Goal: Task Accomplishment & Management: Manage account settings

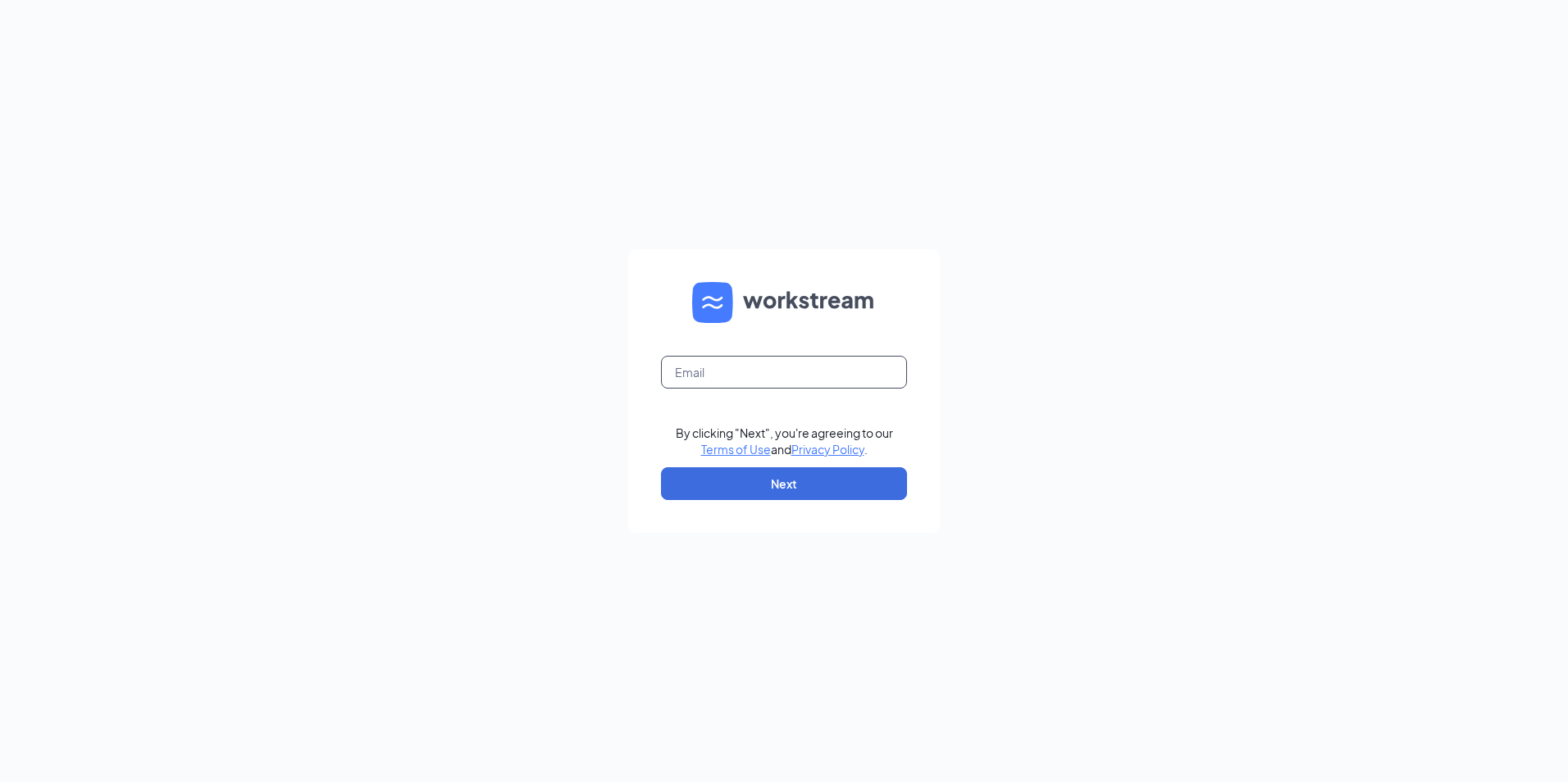
click at [819, 367] on input "text" at bounding box center [784, 372] width 246 height 33
type input "[EMAIL_ADDRESS][DOMAIN_NAME]"
click at [741, 488] on button "Next" at bounding box center [784, 484] width 246 height 33
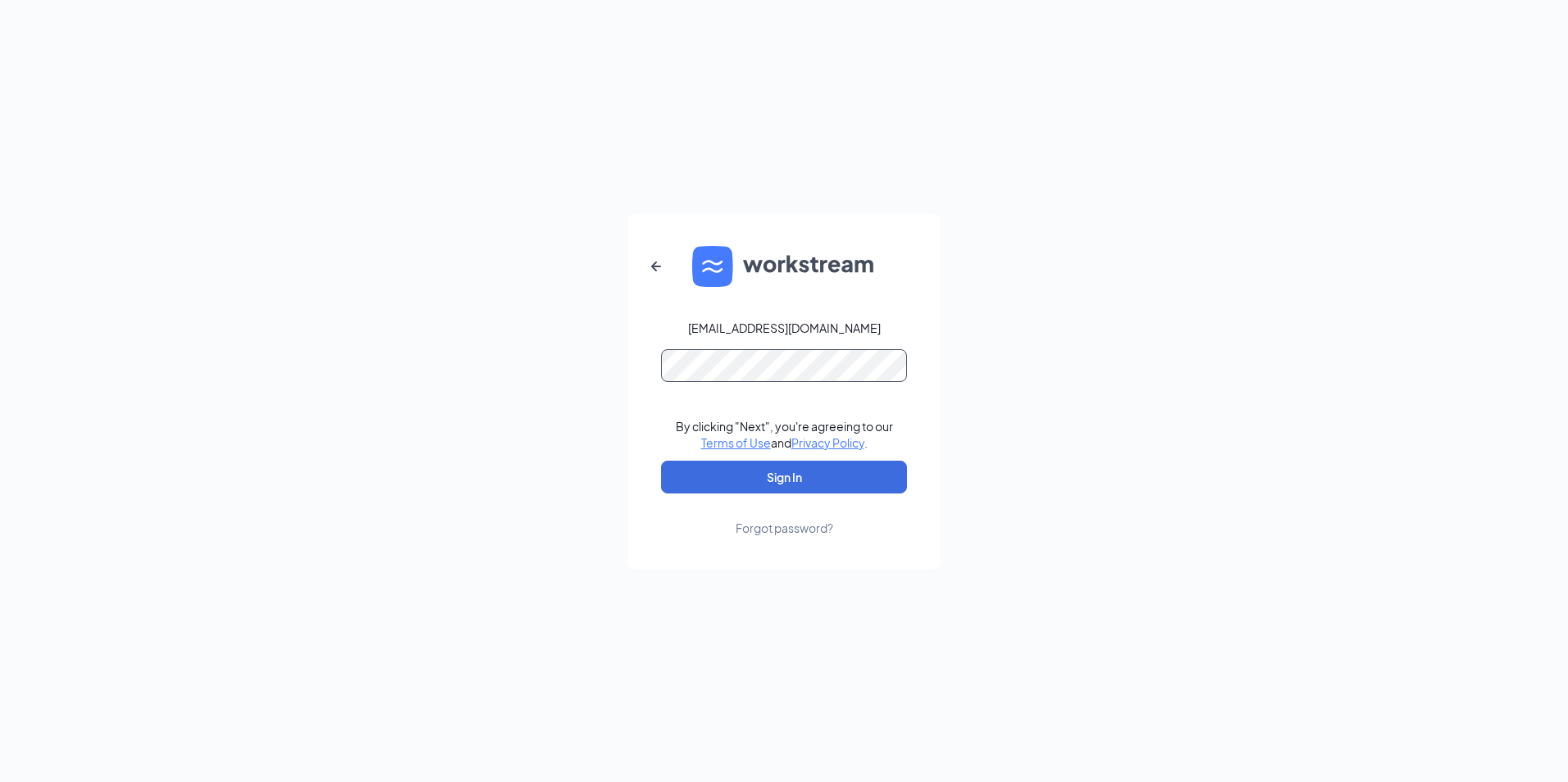
click at [661, 461] on button "Sign In" at bounding box center [784, 477] width 246 height 33
click at [554, 360] on div "[EMAIL_ADDRESS][DOMAIN_NAME] By clicking "Next", you're agreeing to our Terms o…" at bounding box center [784, 391] width 1568 height 782
click at [661, 461] on button "Sign In" at bounding box center [784, 477] width 246 height 33
click at [762, 476] on button "Sign In" at bounding box center [784, 477] width 246 height 33
click at [661, 461] on button "Sign In" at bounding box center [784, 477] width 246 height 33
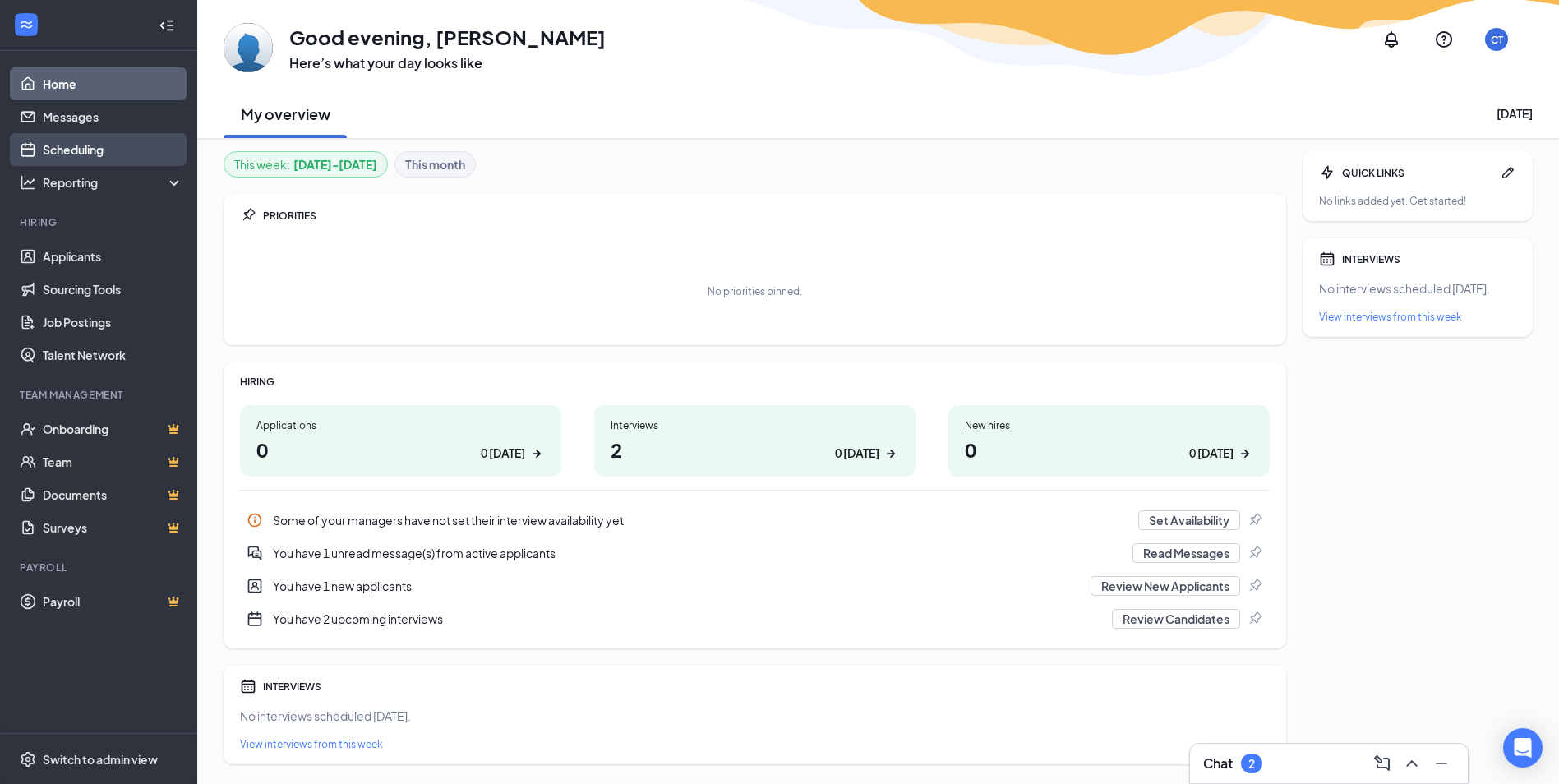
click at [68, 147] on link "Scheduling" at bounding box center [113, 150] width 141 height 33
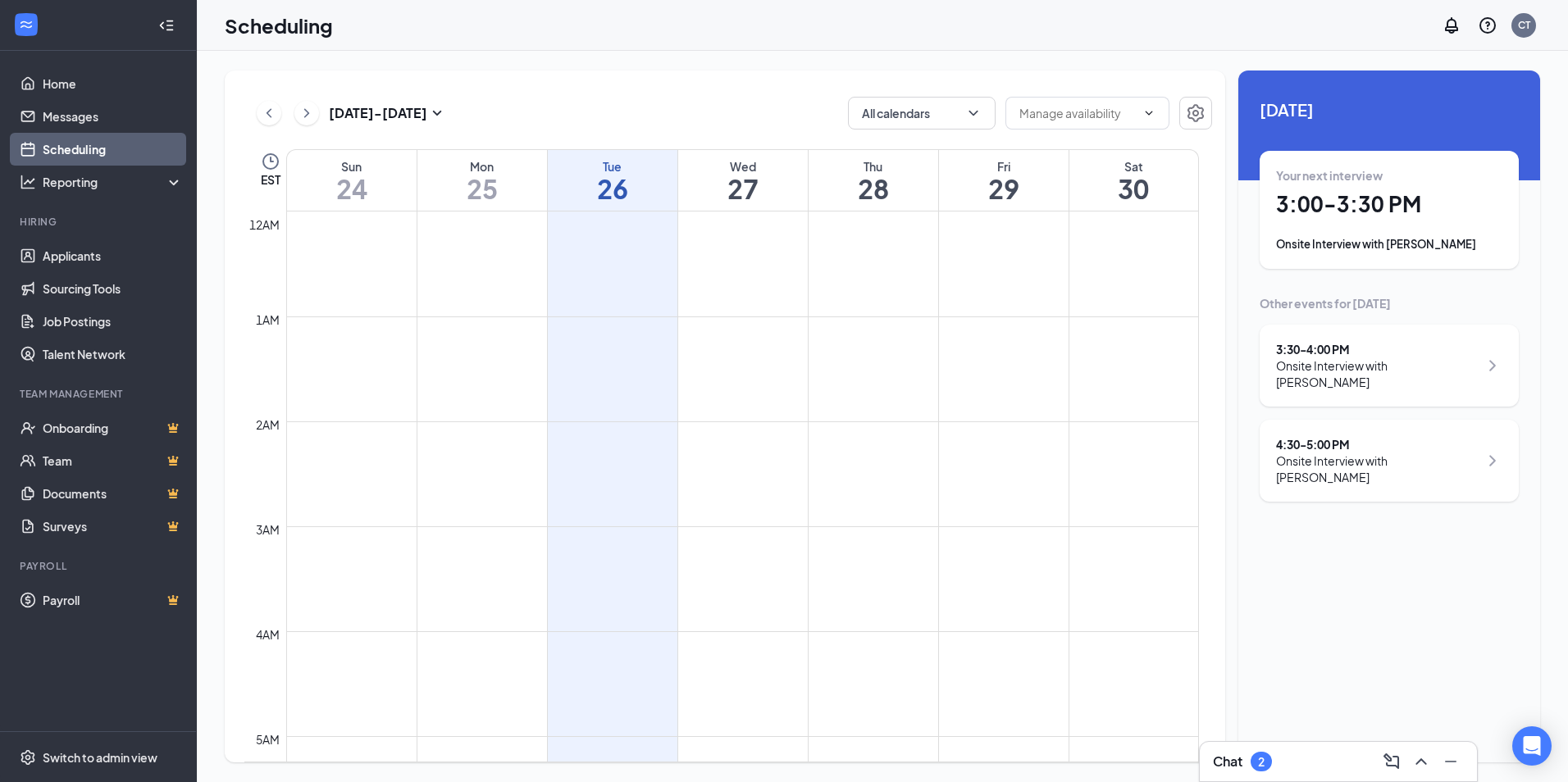
drag, startPoint x: 1422, startPoint y: 357, endPoint x: 1418, endPoint y: 484, distance: 127.1
click at [1422, 357] on div "3:30 - 4:00 PM" at bounding box center [1377, 349] width 203 height 16
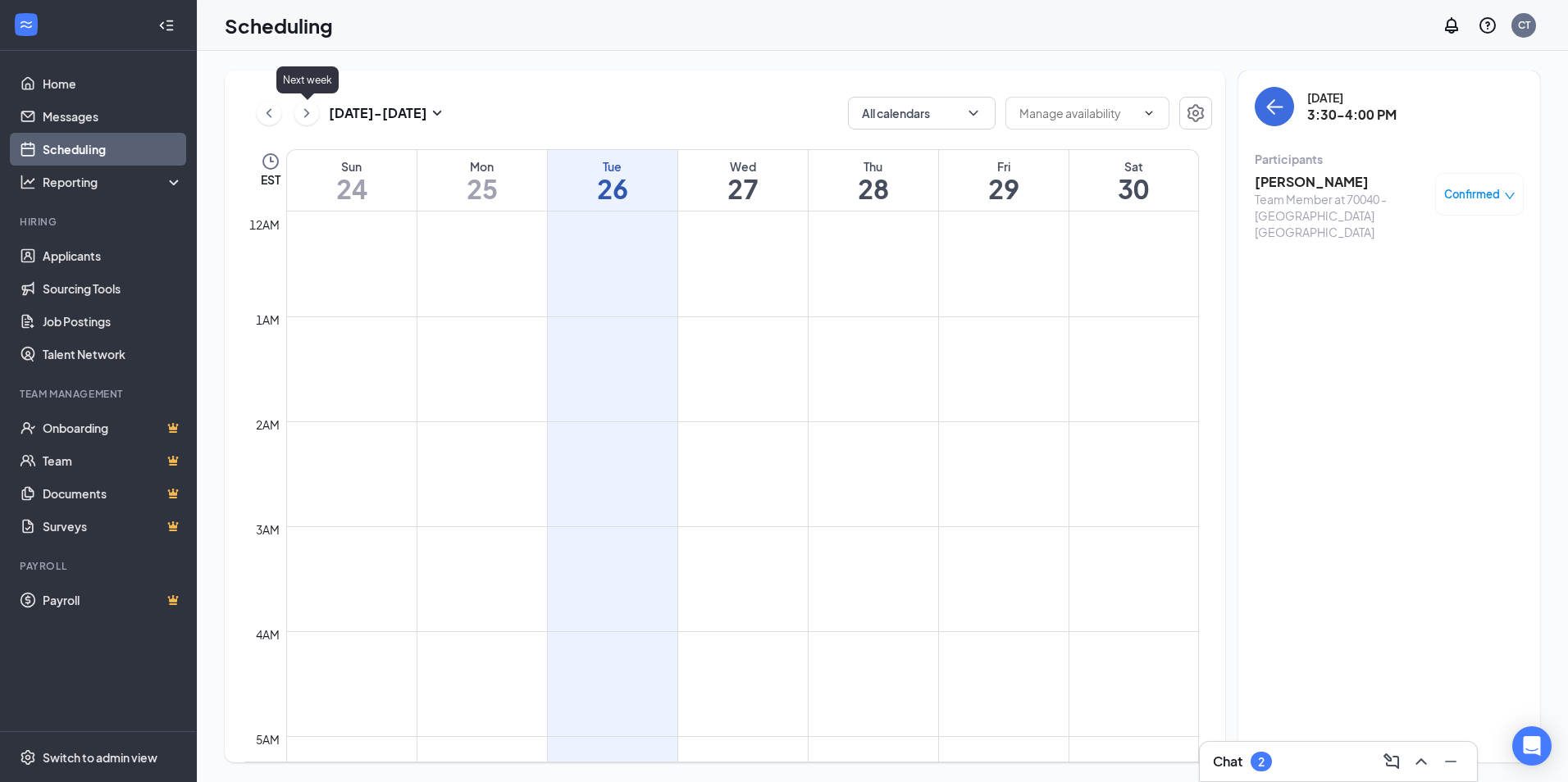
click at [303, 116] on icon "ChevronRight" at bounding box center [307, 113] width 16 height 20
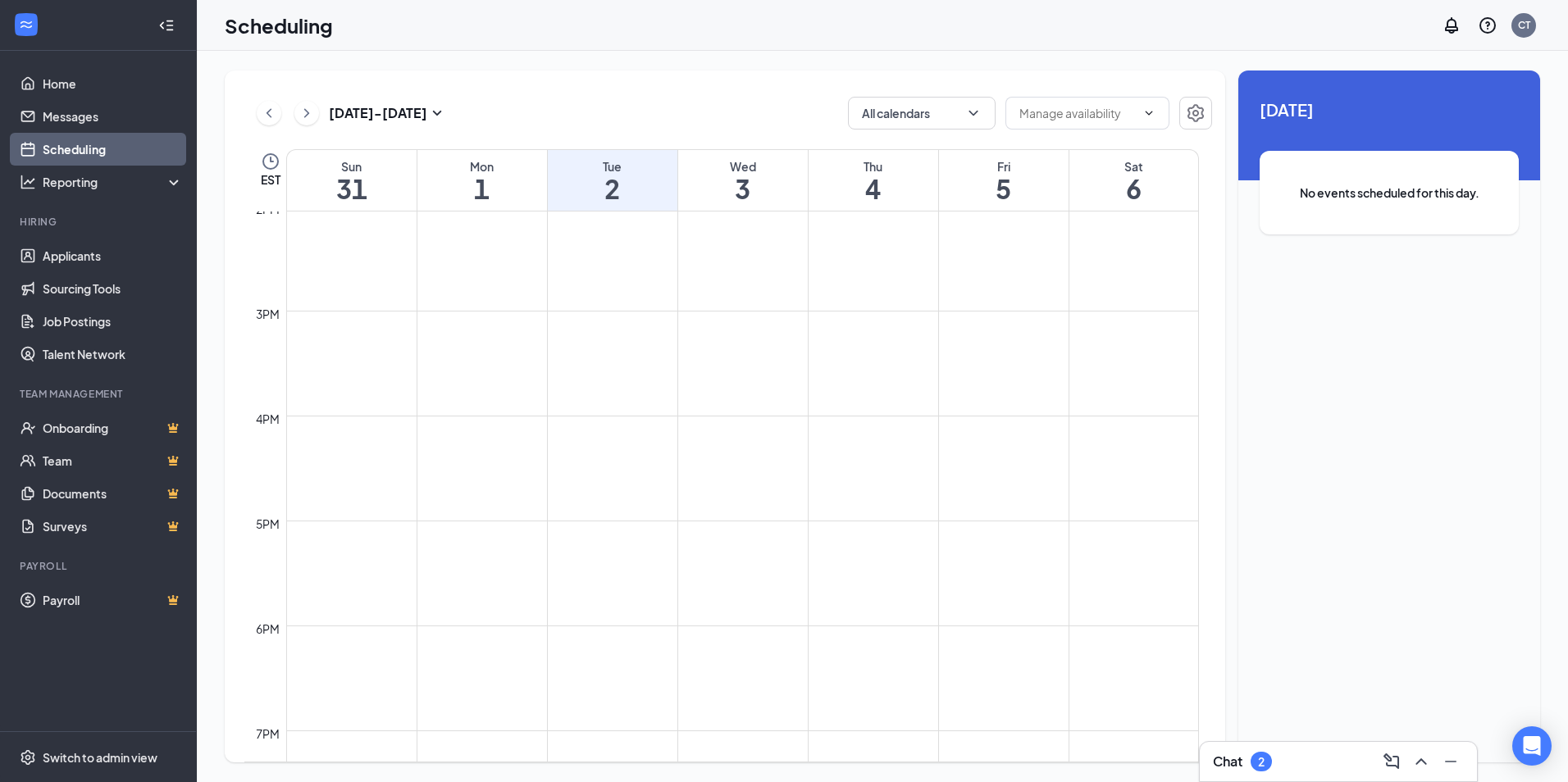
scroll to position [1462, 0]
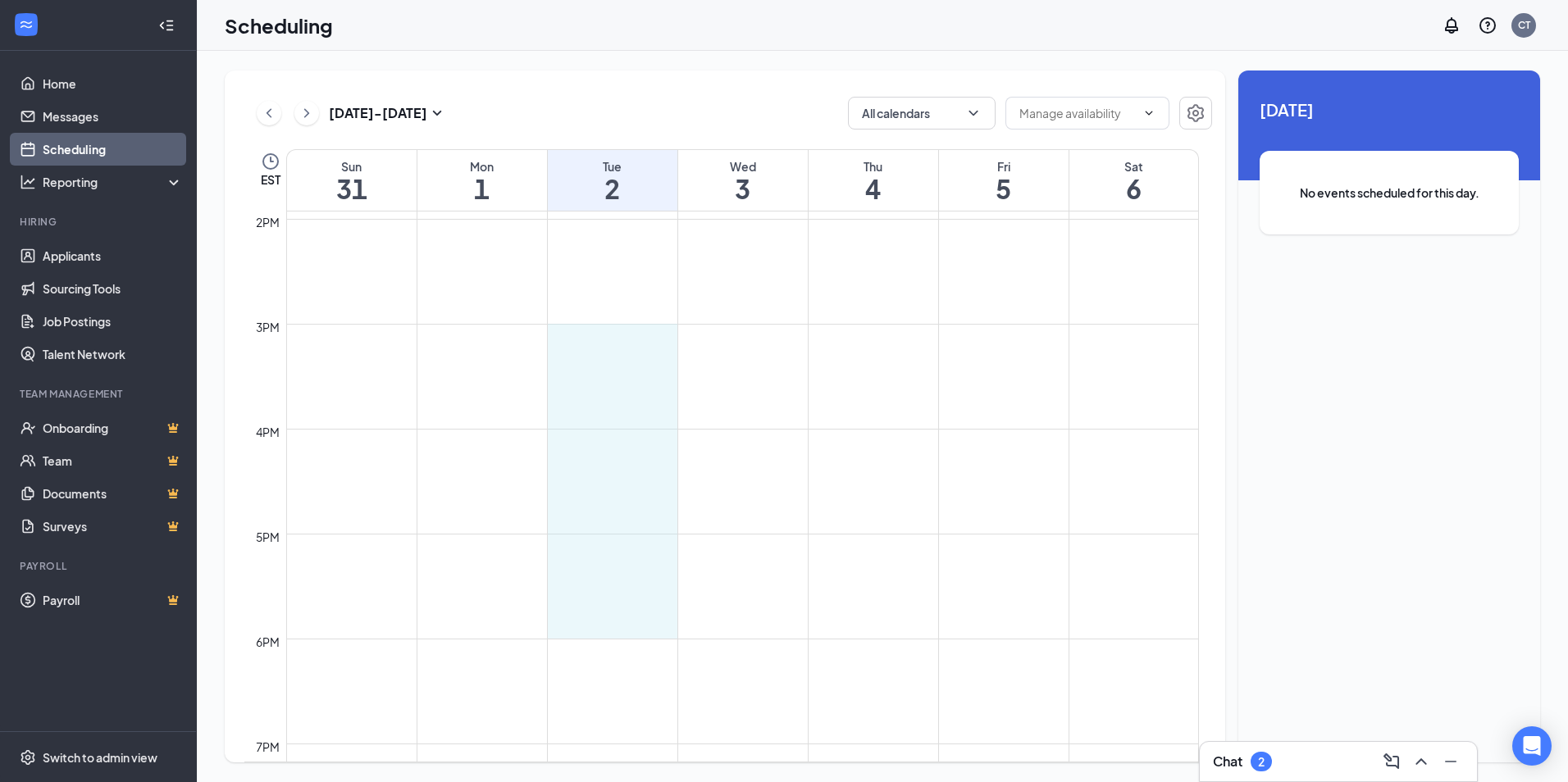
drag, startPoint x: 662, startPoint y: 324, endPoint x: 737, endPoint y: 411, distance: 114.9
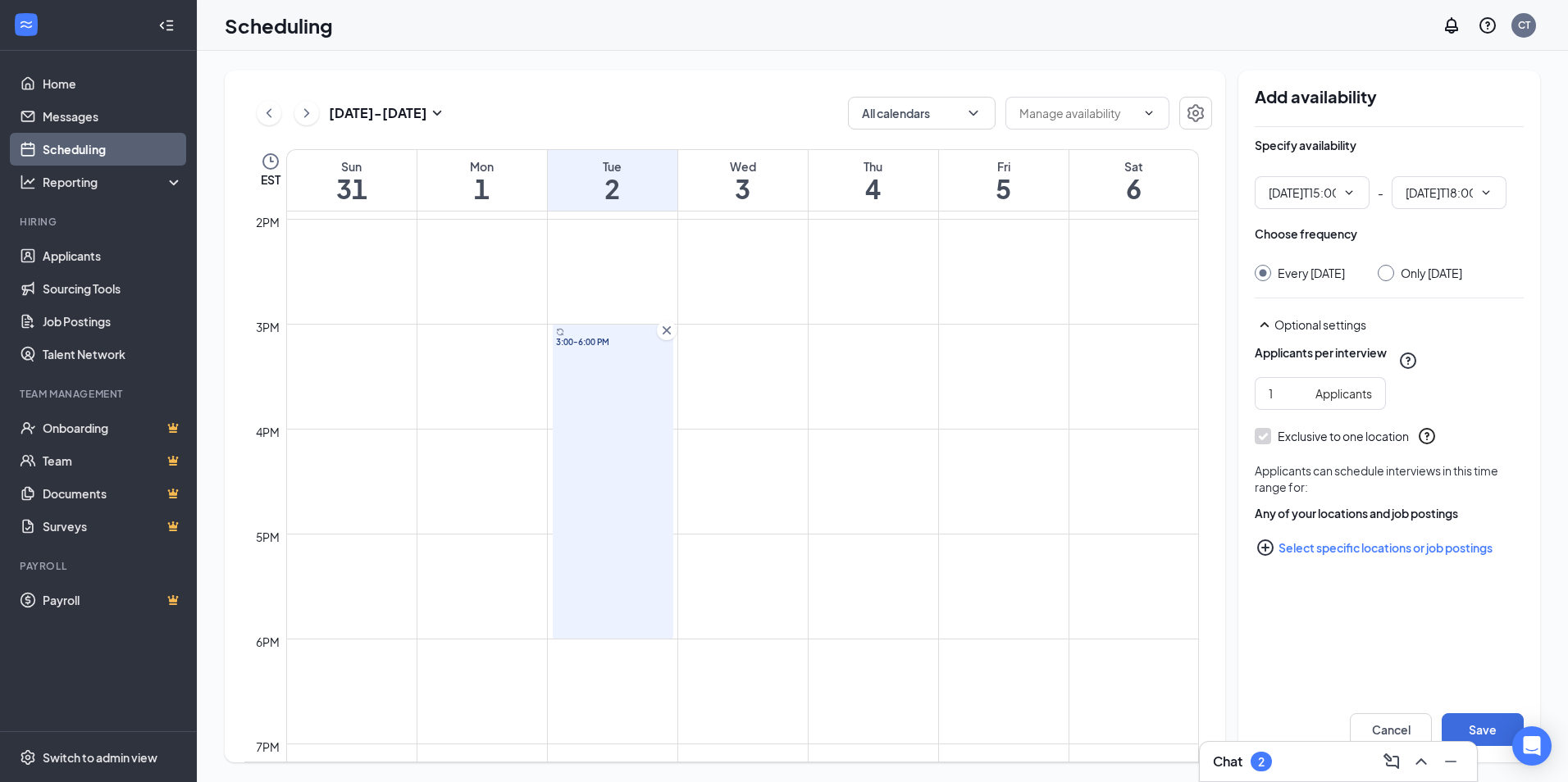
type input "03:00 PM"
type input "06:00 PM"
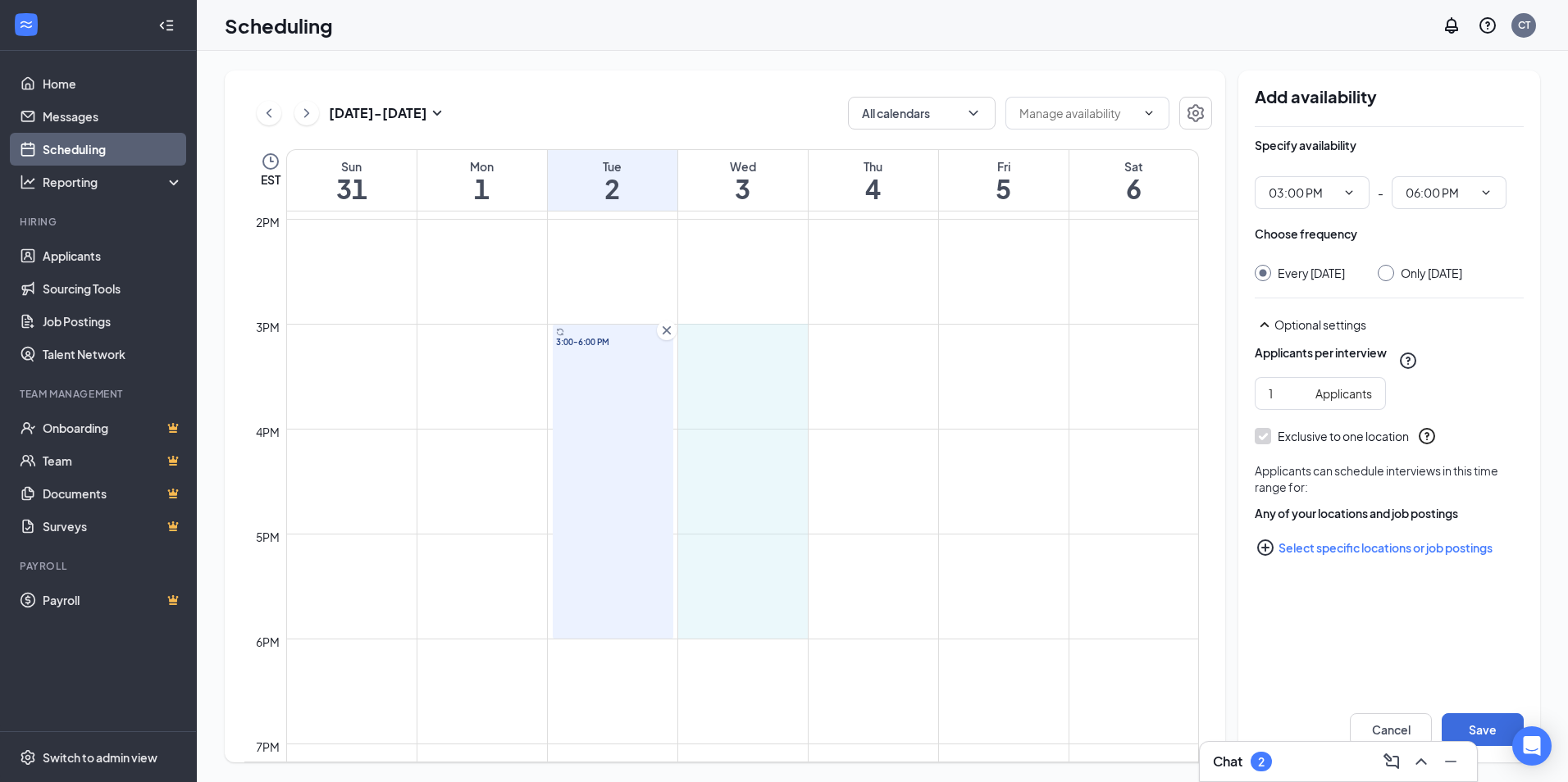
drag, startPoint x: 788, startPoint y: 324, endPoint x: 767, endPoint y: 628, distance: 304.7
click at [1499, 723] on button "Save" at bounding box center [1483, 730] width 82 height 33
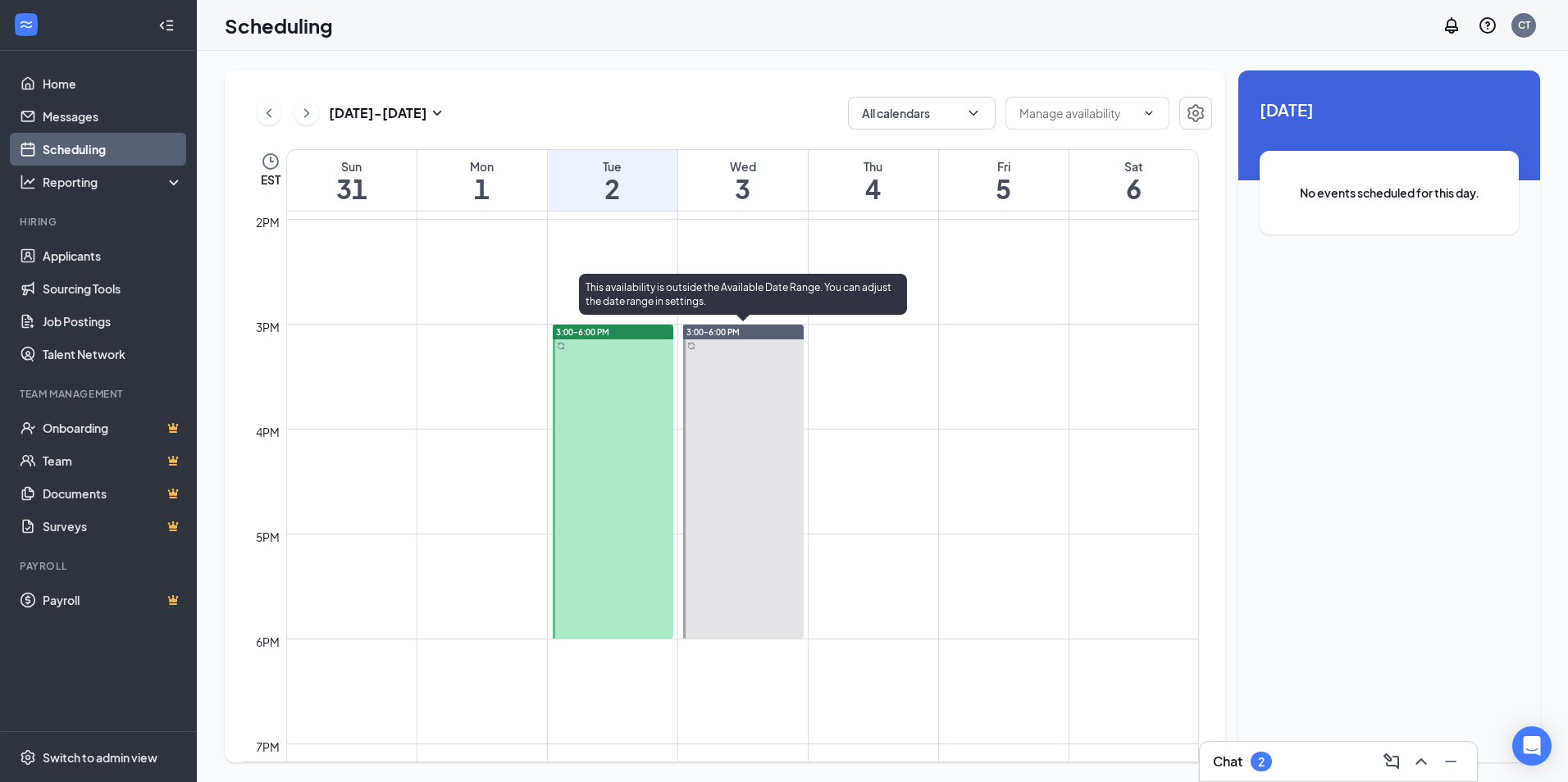
click at [758, 396] on div at bounding box center [743, 482] width 120 height 314
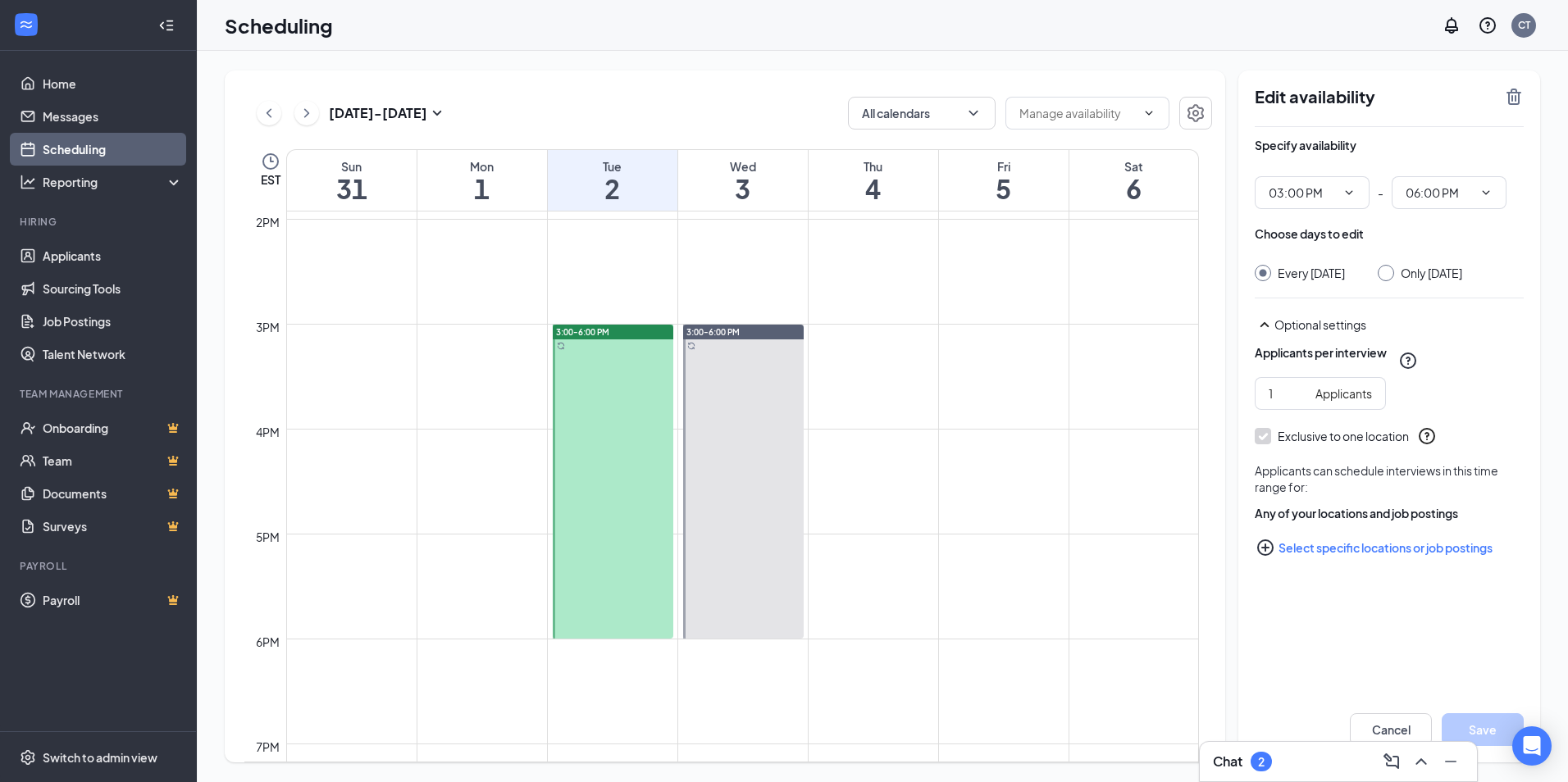
click at [585, 449] on div at bounding box center [613, 482] width 120 height 314
click at [268, 115] on icon "ChevronLeft" at bounding box center [268, 113] width 5 height 9
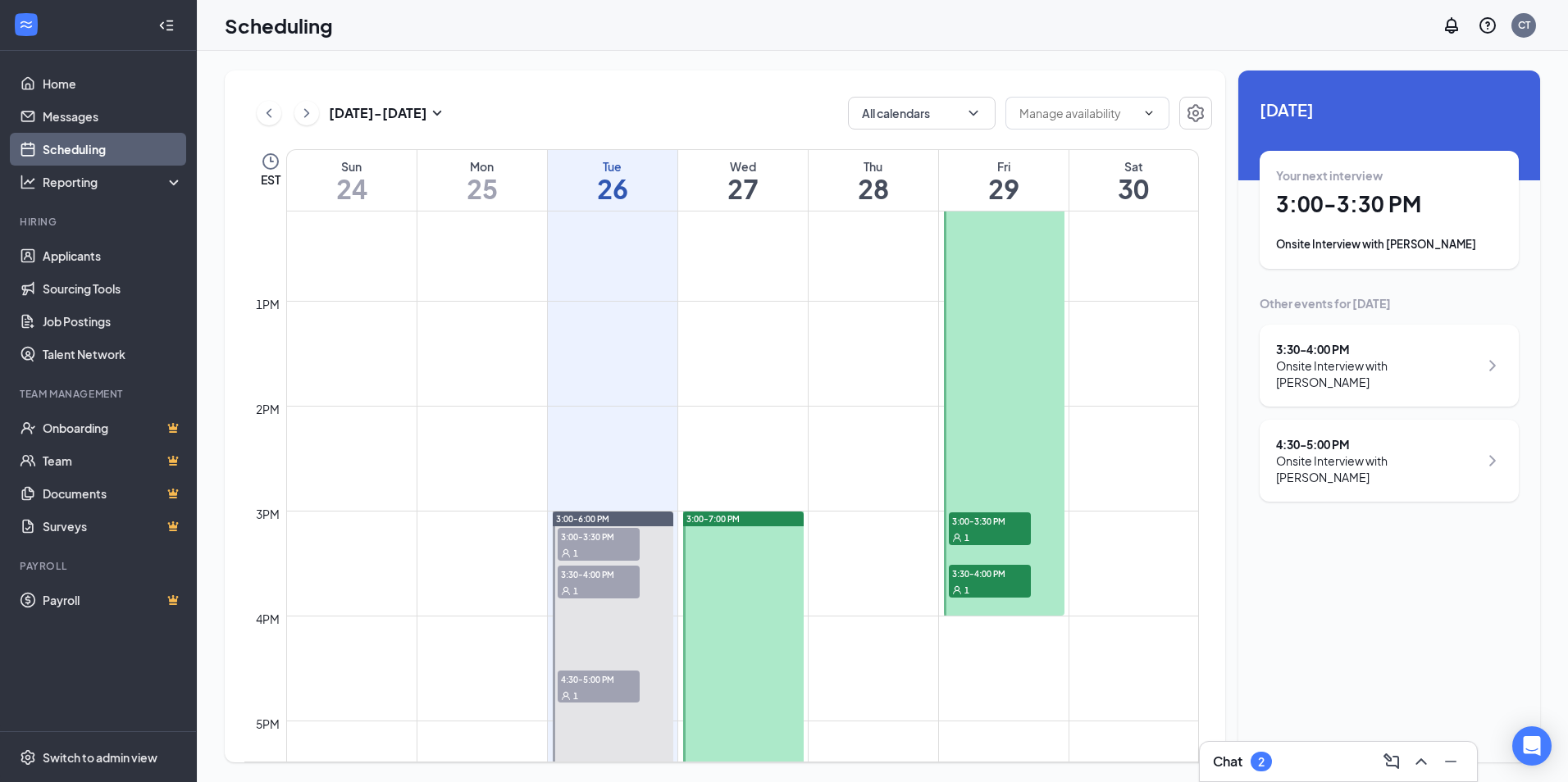
scroll to position [1298, 0]
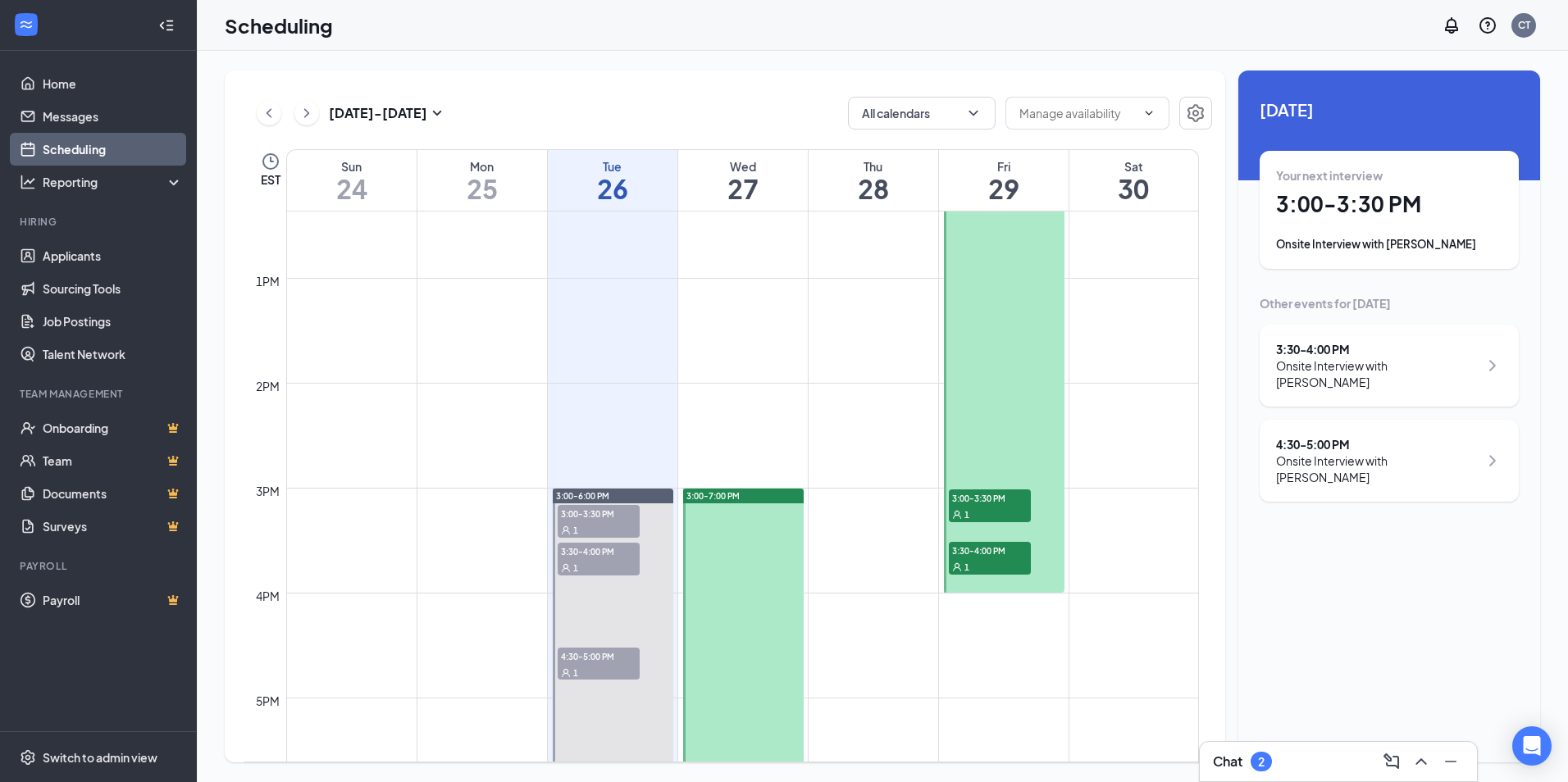
click at [1006, 511] on div "1" at bounding box center [990, 514] width 82 height 16
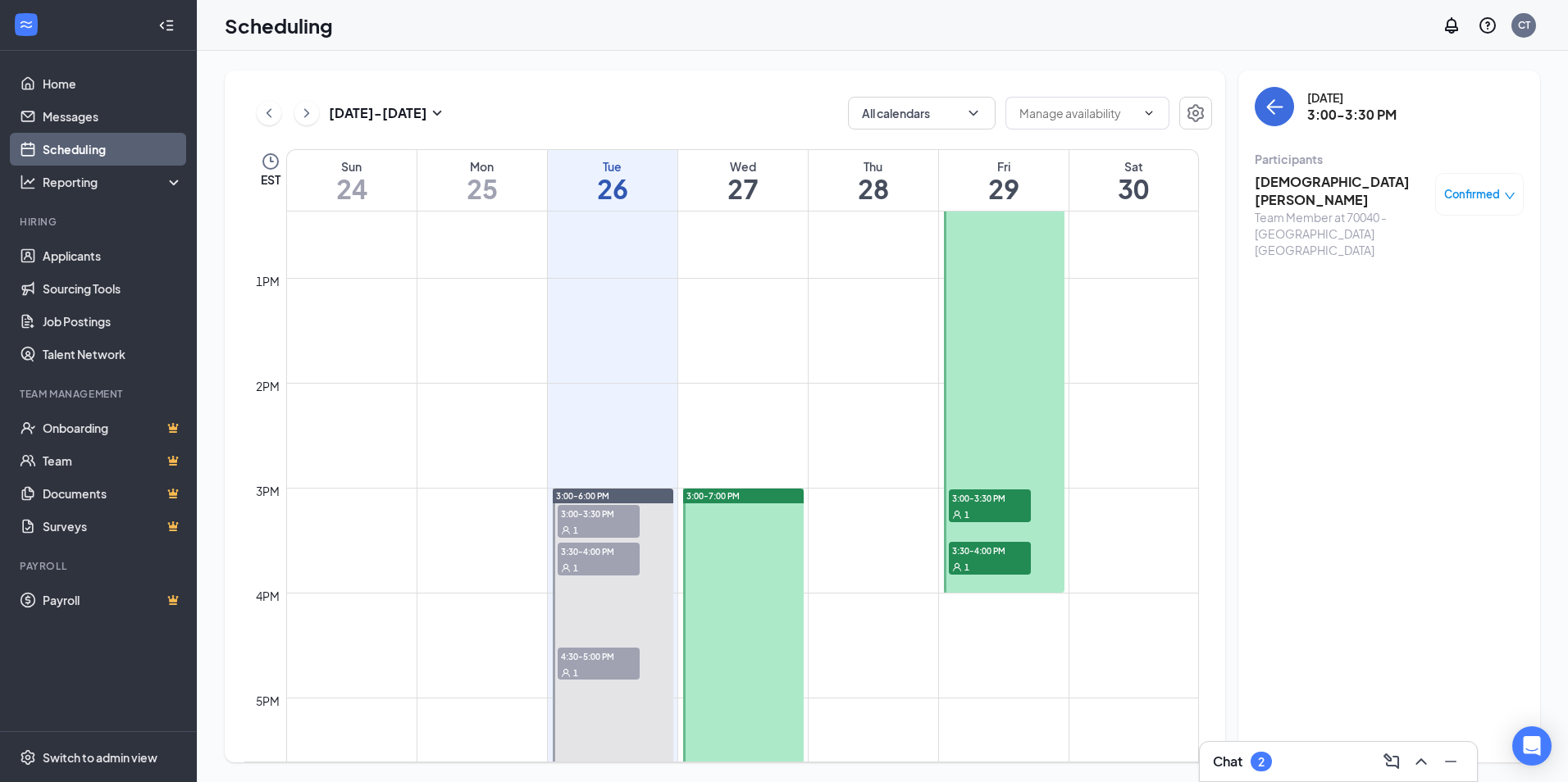
click at [979, 551] on span "3:30-4:00 PM" at bounding box center [990, 550] width 82 height 16
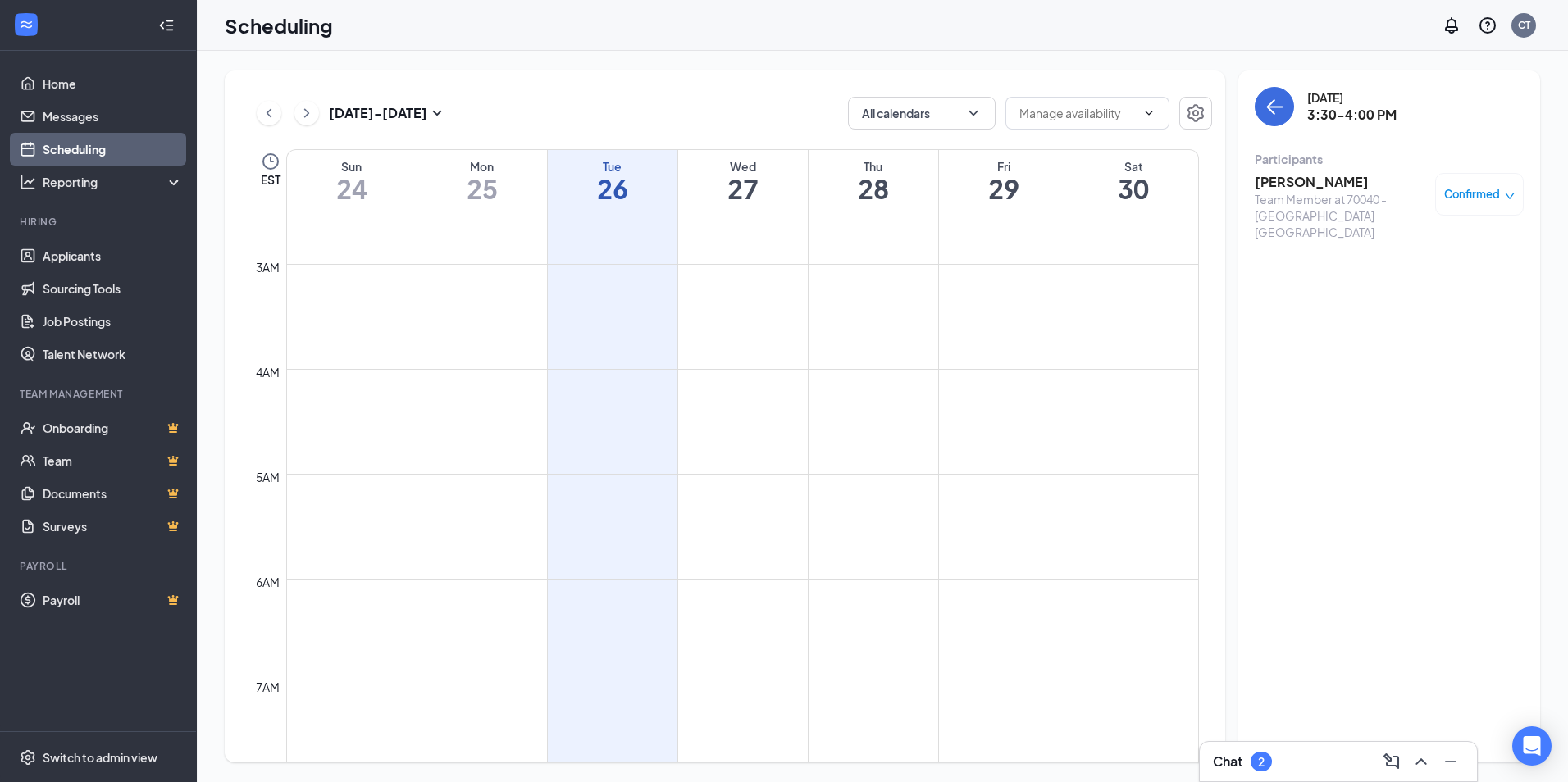
scroll to position [246, 0]
